Goal: Check status: Check status

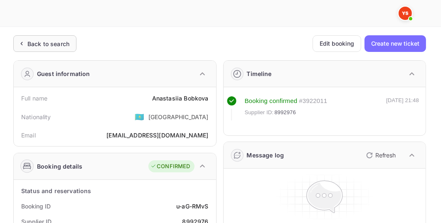
click at [55, 35] on div "Back to search" at bounding box center [44, 43] width 63 height 17
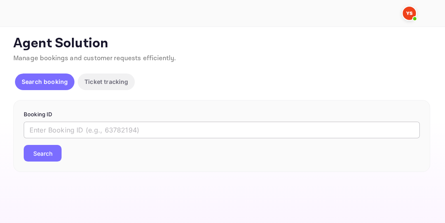
click at [63, 127] on input "text" at bounding box center [222, 130] width 396 height 17
paste input "7785317"
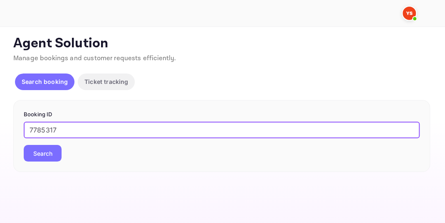
type input "7785317"
click at [46, 157] on button "Search" at bounding box center [43, 153] width 38 height 17
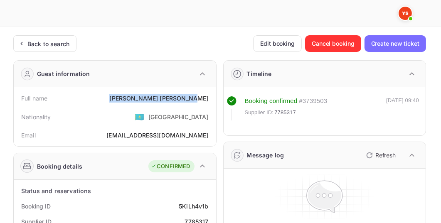
drag, startPoint x: 158, startPoint y: 98, endPoint x: 208, endPoint y: 98, distance: 49.9
click at [208, 98] on div "[PERSON_NAME]" at bounding box center [158, 98] width 99 height 9
copy div "[PERSON_NAME]"
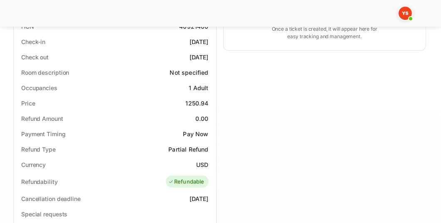
scroll to position [214, 0]
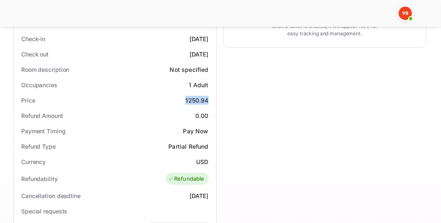
drag, startPoint x: 186, startPoint y: 98, endPoint x: 207, endPoint y: 98, distance: 20.8
click at [207, 98] on div "Price 1250.94" at bounding box center [115, 100] width 196 height 15
copy div "1250.94"
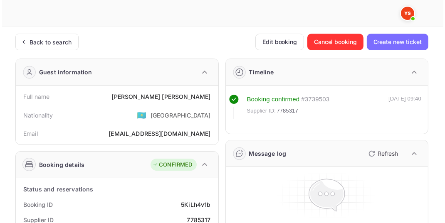
scroll to position [0, 0]
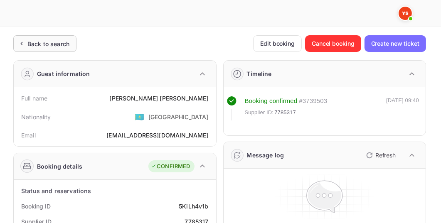
click at [60, 43] on div "Back to search" at bounding box center [48, 43] width 42 height 9
